Goal: Information Seeking & Learning: Find contact information

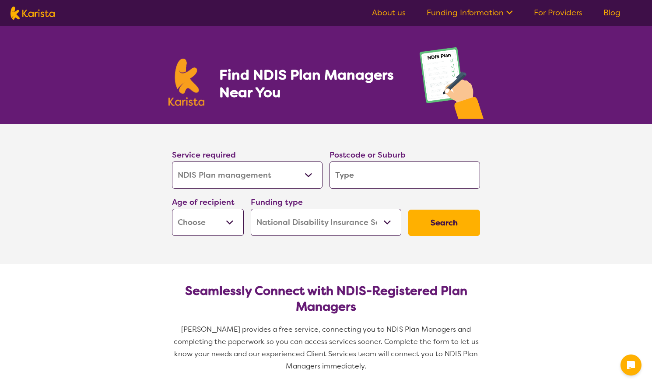
select select "NDIS Plan management"
select select "NDIS"
select select "NDIS Plan management"
select select "NDIS"
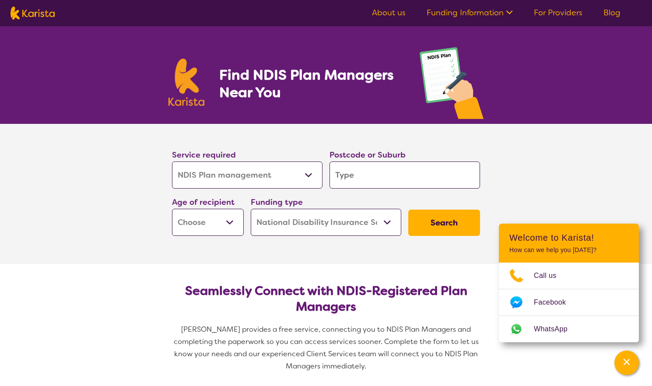
click at [351, 169] on input "search" at bounding box center [405, 174] width 151 height 27
type input "3"
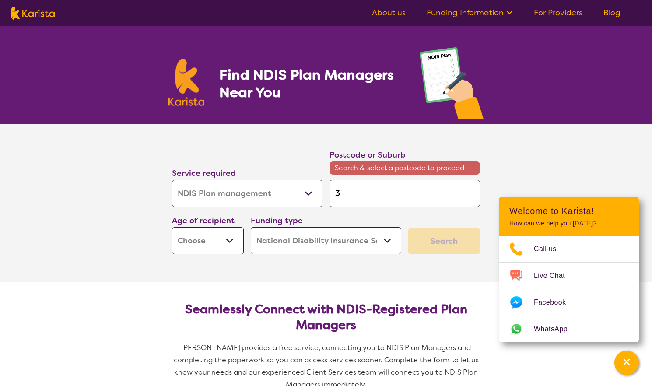
type input "34"
type input "344"
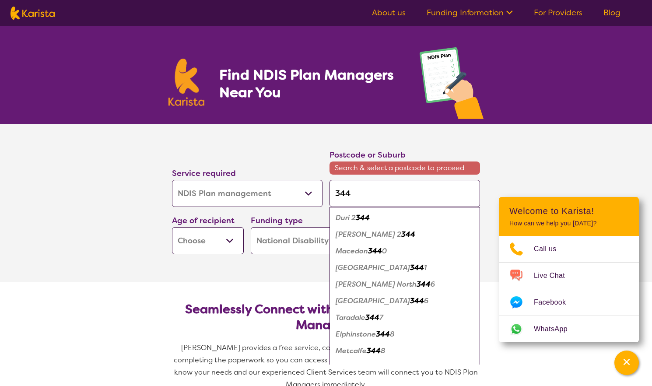
click at [371, 192] on input "344" at bounding box center [405, 193] width 151 height 27
type input "3441"
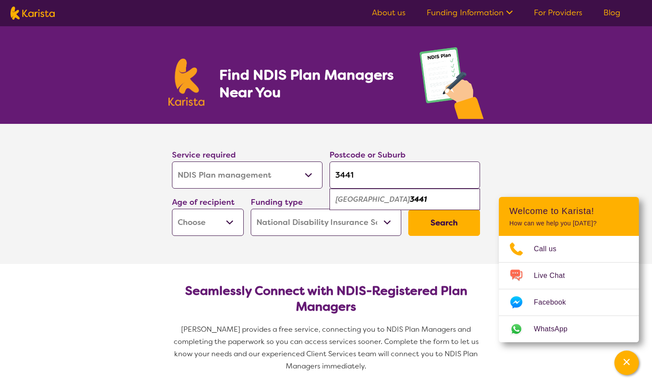
type input "3441"
click at [410, 198] on em "3441" at bounding box center [418, 199] width 17 height 9
click at [213, 223] on select "Early Childhood - 0 to 9 Child - 10 to 11 Adolescent - 12 to 17 Adult - 18 to 6…" at bounding box center [208, 222] width 72 height 27
select select "EC"
click at [172, 209] on select "Early Childhood - 0 to 9 Child - 10 to 11 Adolescent - 12 to 17 Adult - 18 to 6…" at bounding box center [208, 222] width 72 height 27
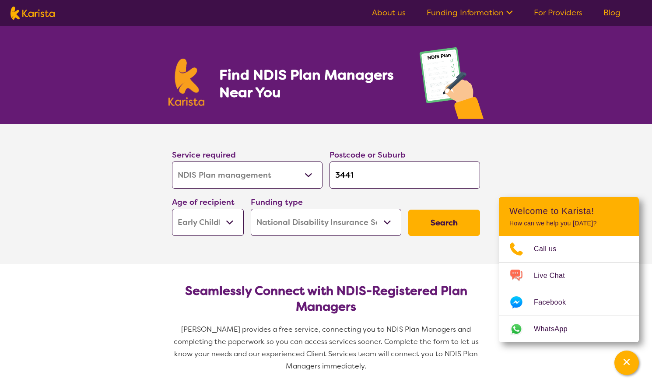
select select "EC"
click at [443, 218] on button "Search" at bounding box center [444, 223] width 72 height 26
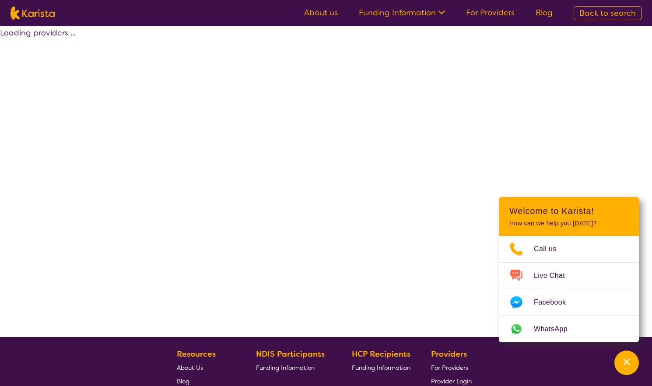
select select "by_score"
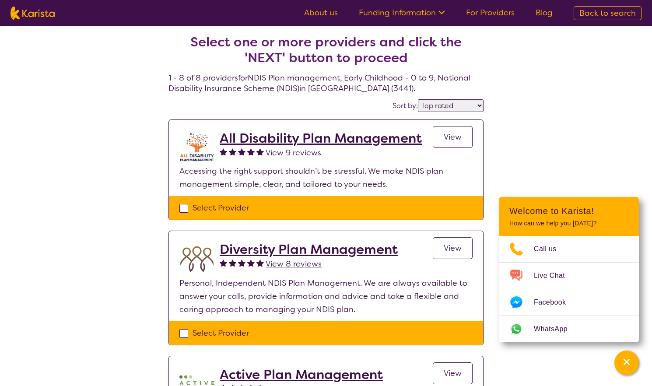
click at [235, 133] on h2 "All Disability Plan Management" at bounding box center [321, 138] width 202 height 16
